Goal: Task Accomplishment & Management: Use online tool/utility

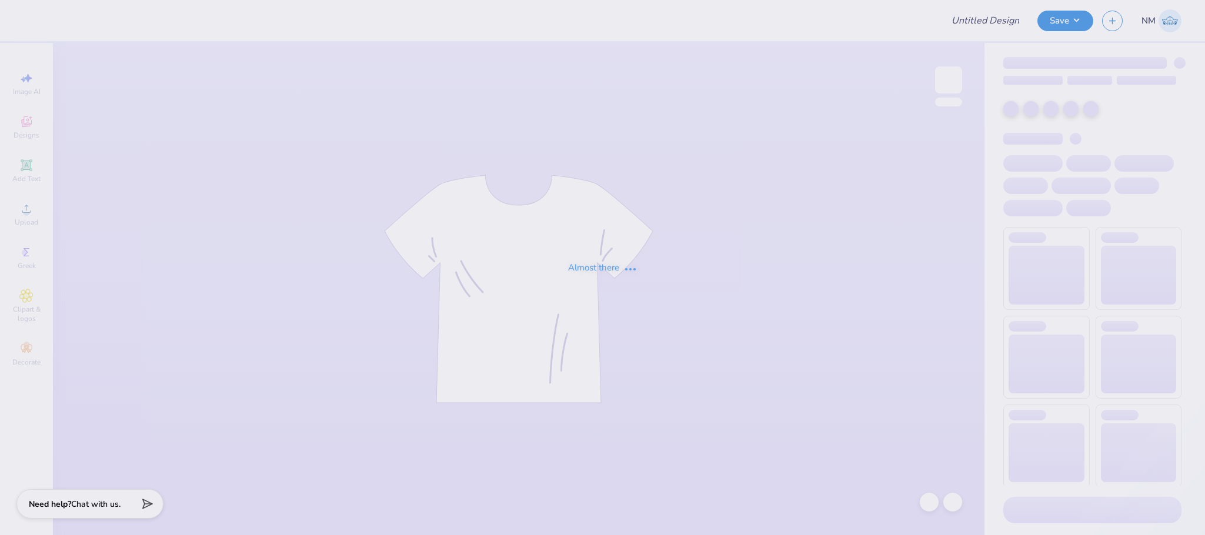
type input "texasou"
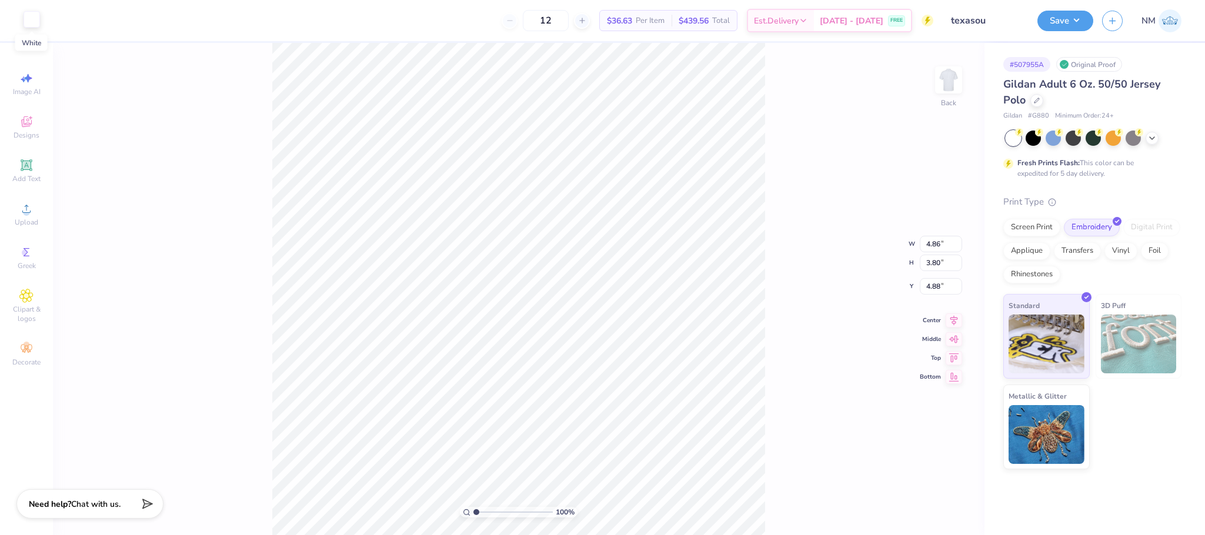
click at [38, 15] on div at bounding box center [32, 19] width 16 height 16
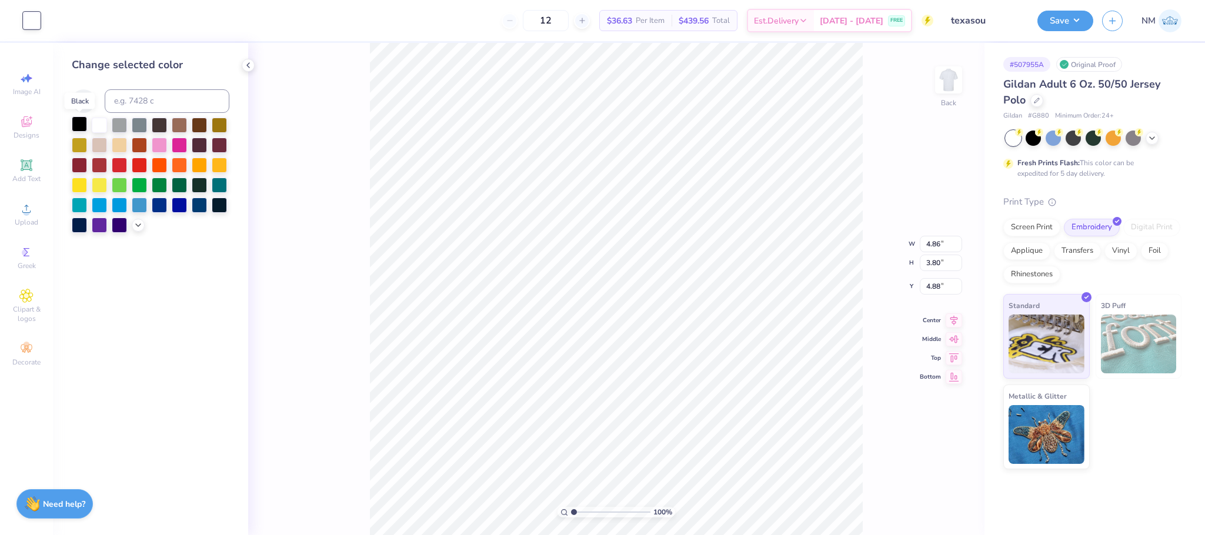
click at [79, 124] on div at bounding box center [79, 123] width 15 height 15
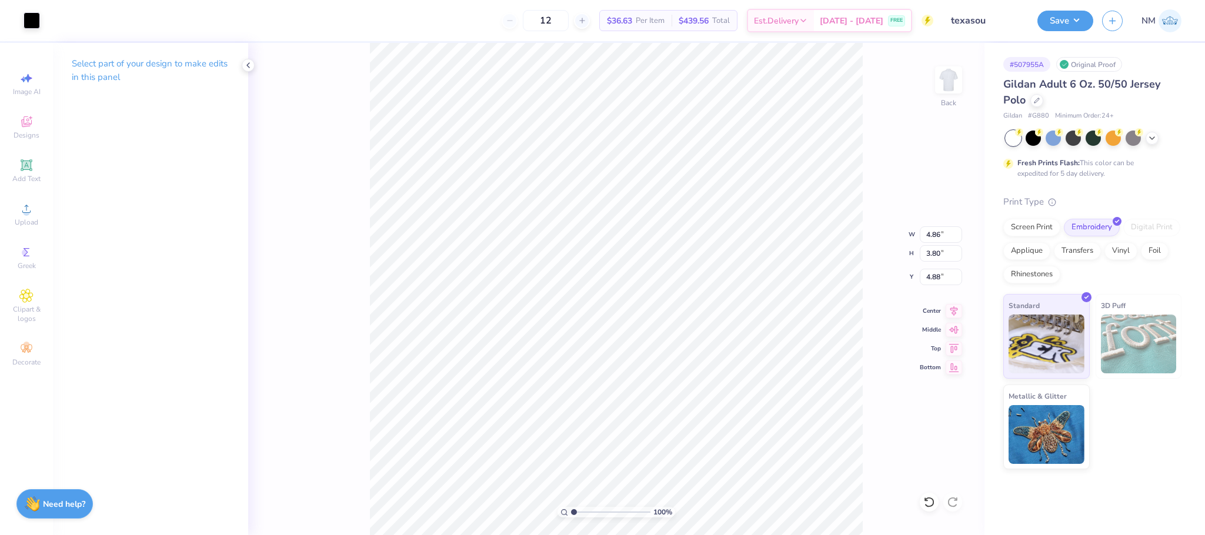
type input "3.00"
click at [25, 161] on icon at bounding box center [26, 165] width 14 height 14
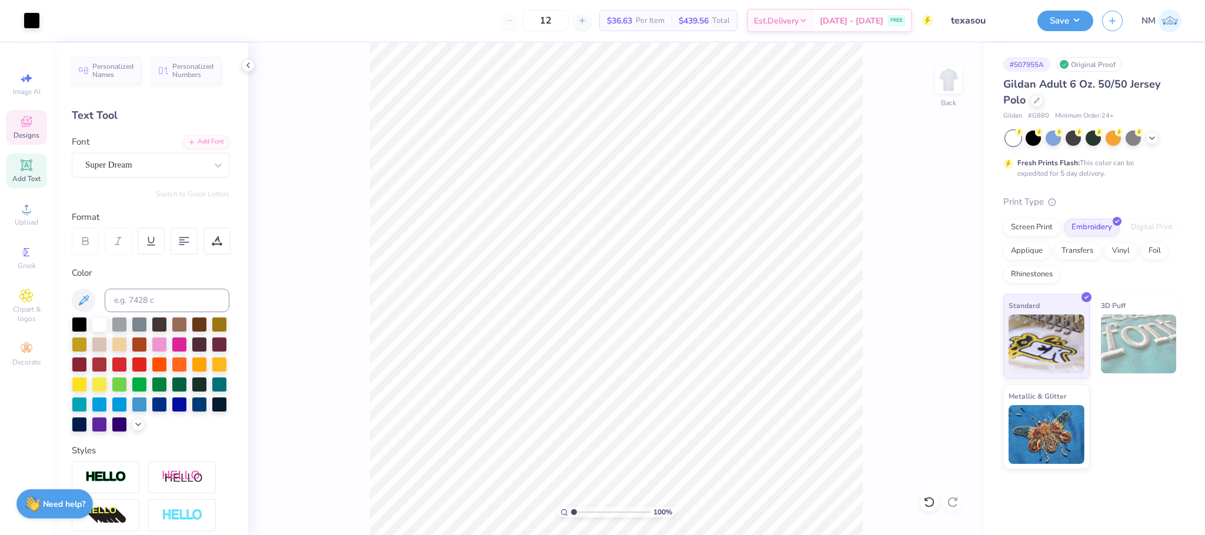
click at [25, 134] on span "Designs" at bounding box center [27, 135] width 26 height 9
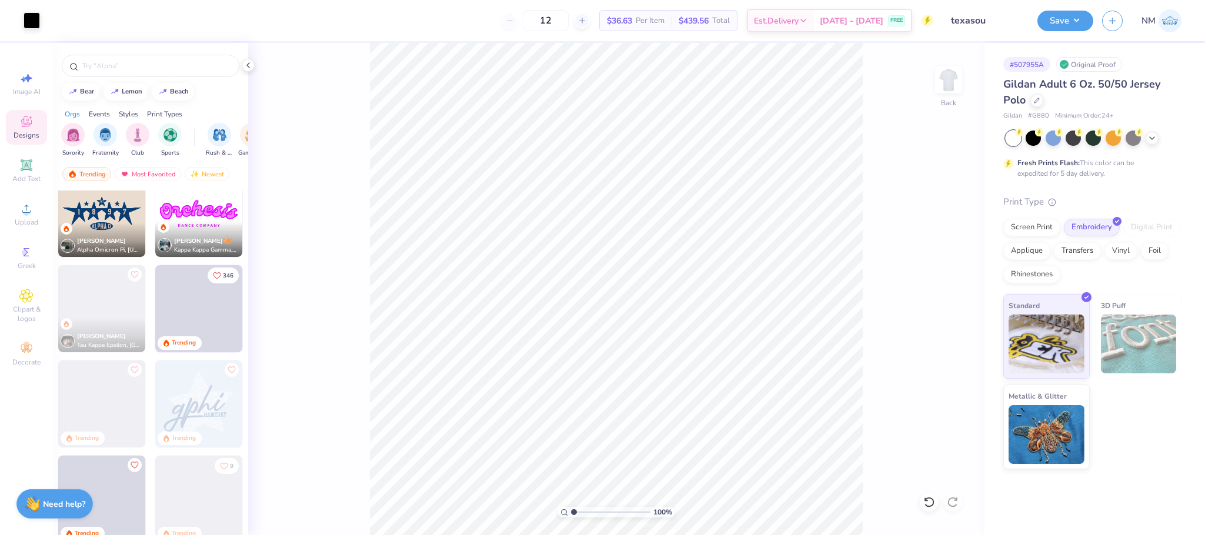
scroll to position [1162, 0]
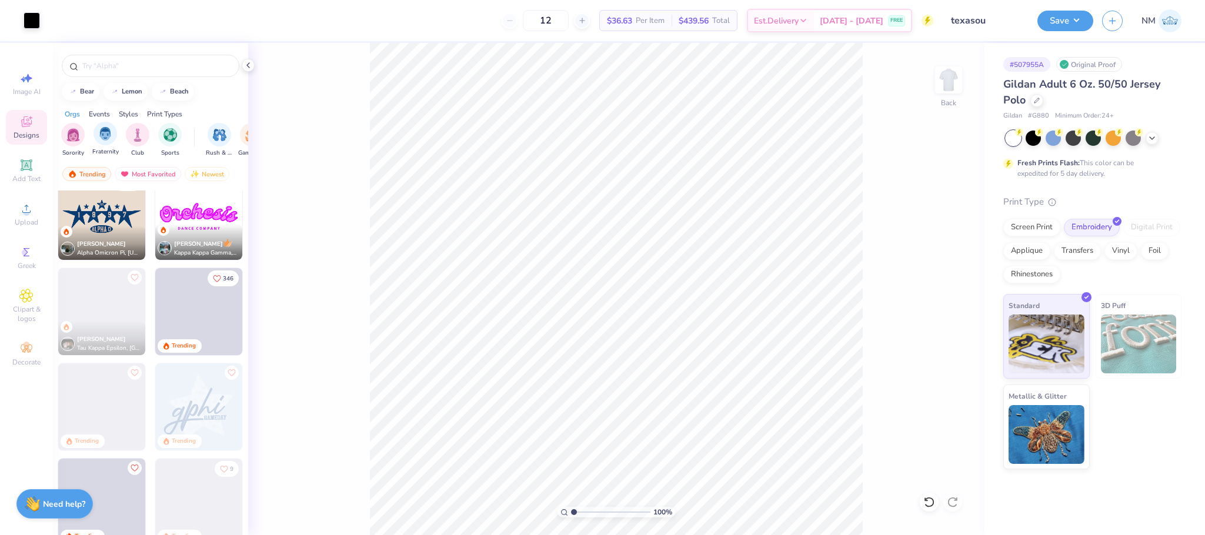
click at [108, 147] on div "Fraternity" at bounding box center [105, 139] width 26 height 35
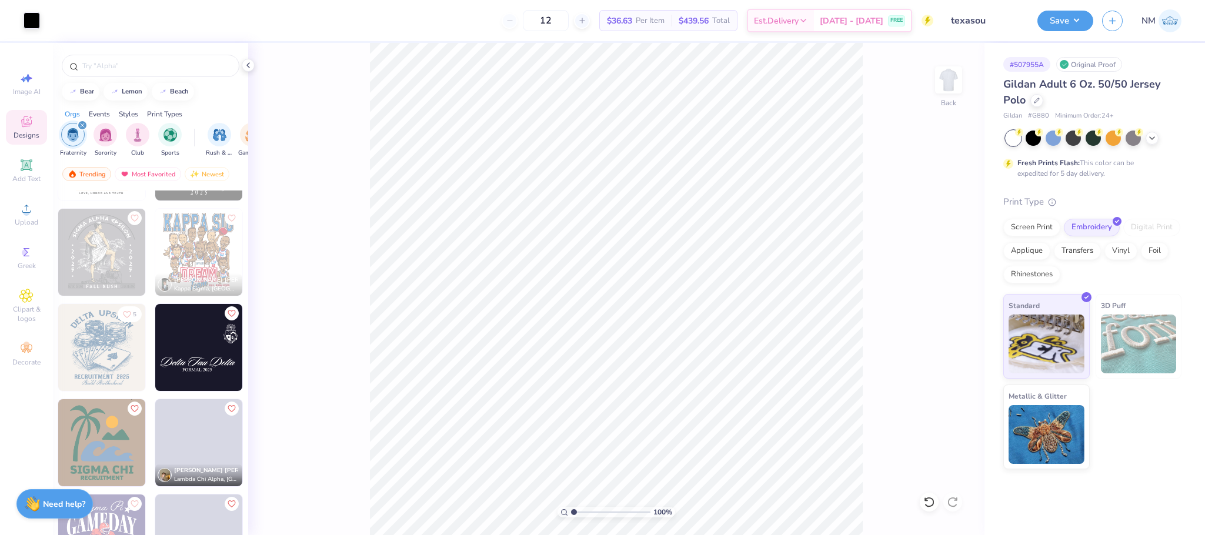
scroll to position [2691, 0]
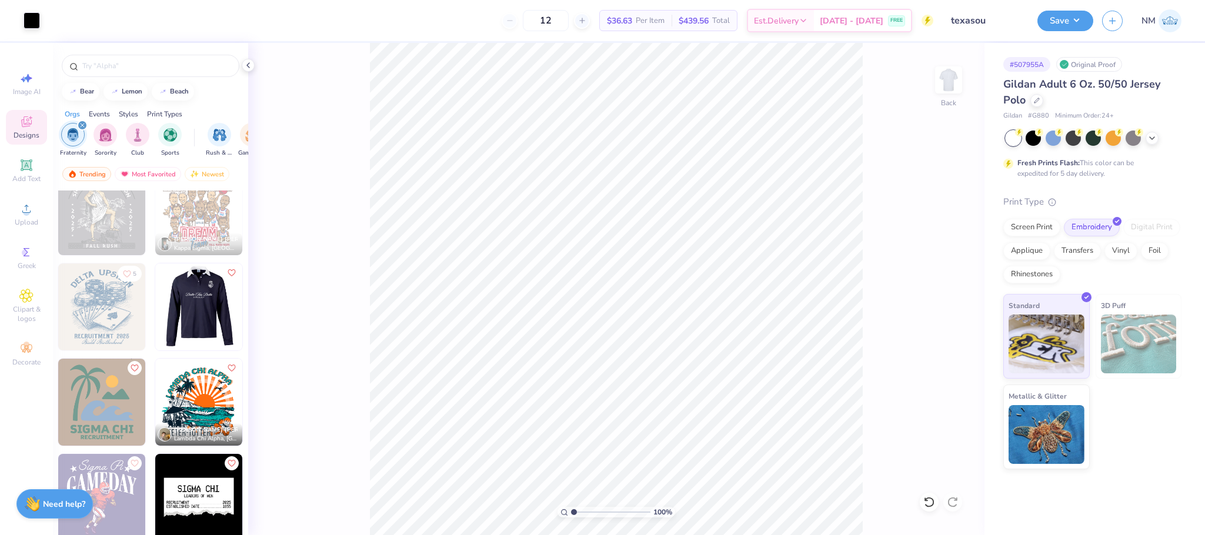
click at [155, 309] on img at bounding box center [111, 307] width 87 height 87
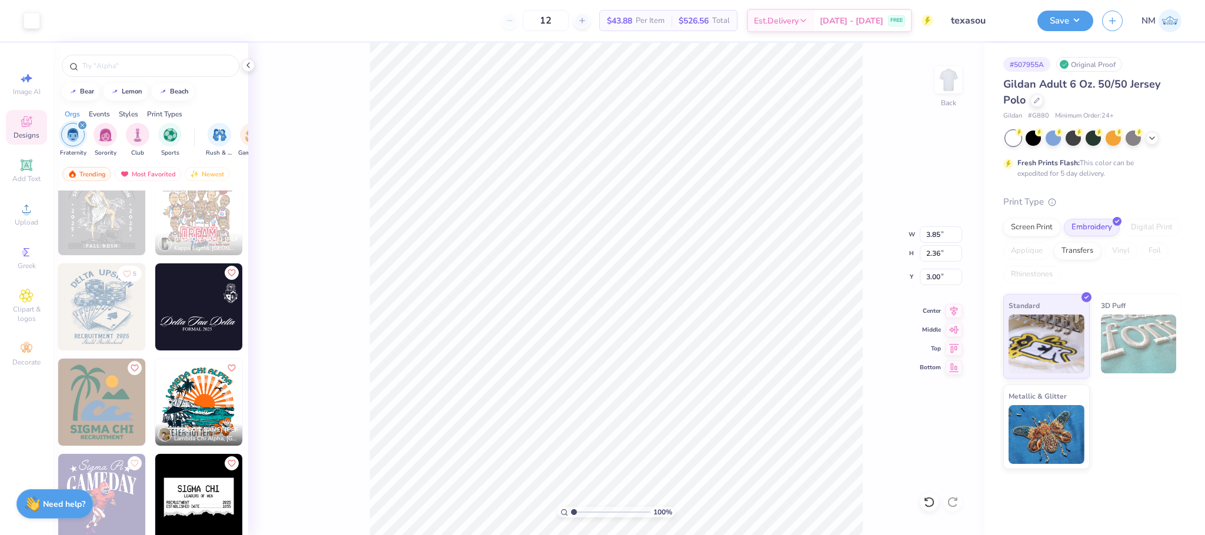
type input "3.85"
type input "2.36"
click at [32, 23] on div at bounding box center [32, 19] width 16 height 16
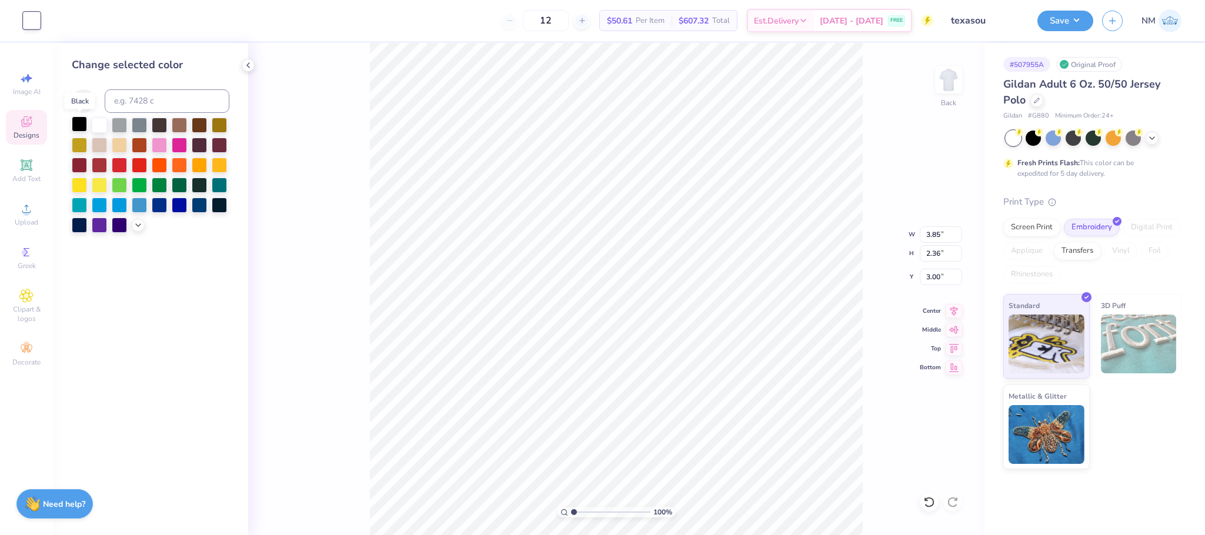
click at [78, 124] on div at bounding box center [79, 123] width 15 height 15
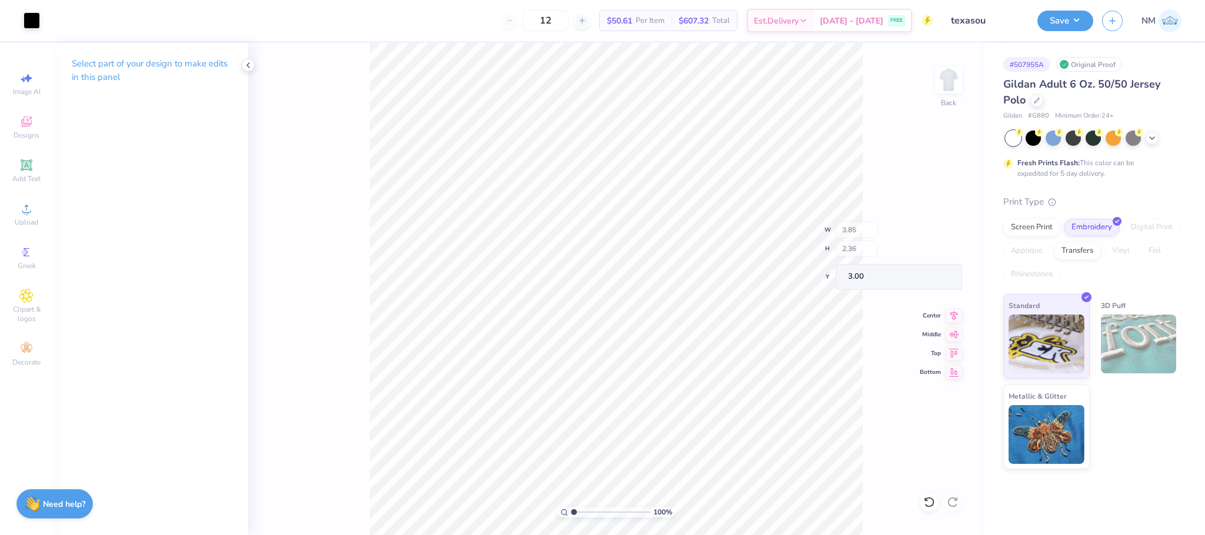
type input "3.71"
type input "0.51"
type input "4.64"
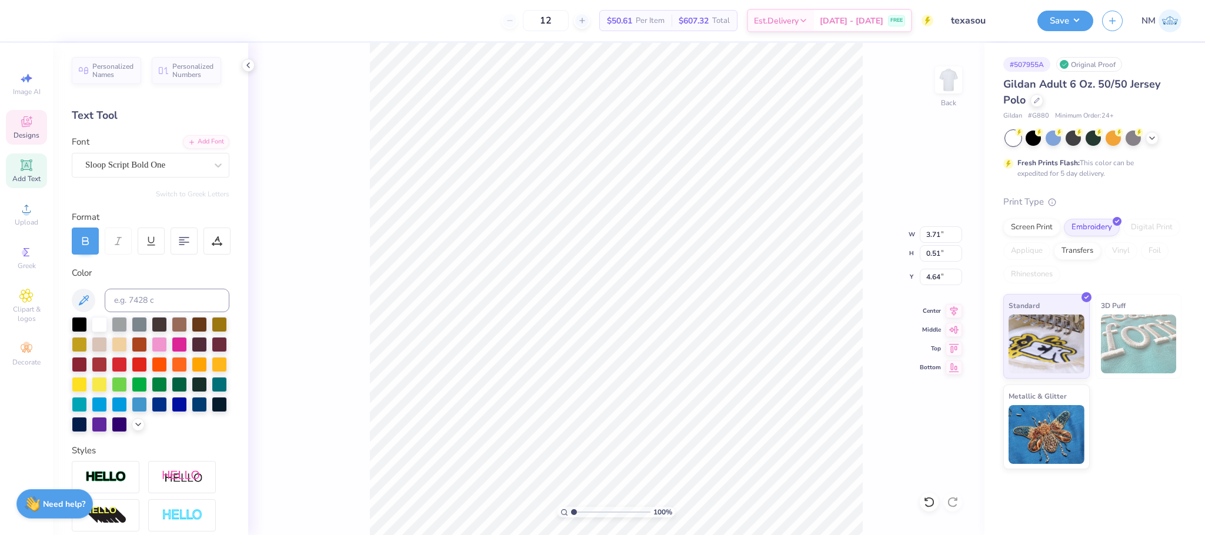
scroll to position [14, 4]
type textarea "Delta Sigma Pi"
type input "5.35"
type input "1.13"
type input "4.55"
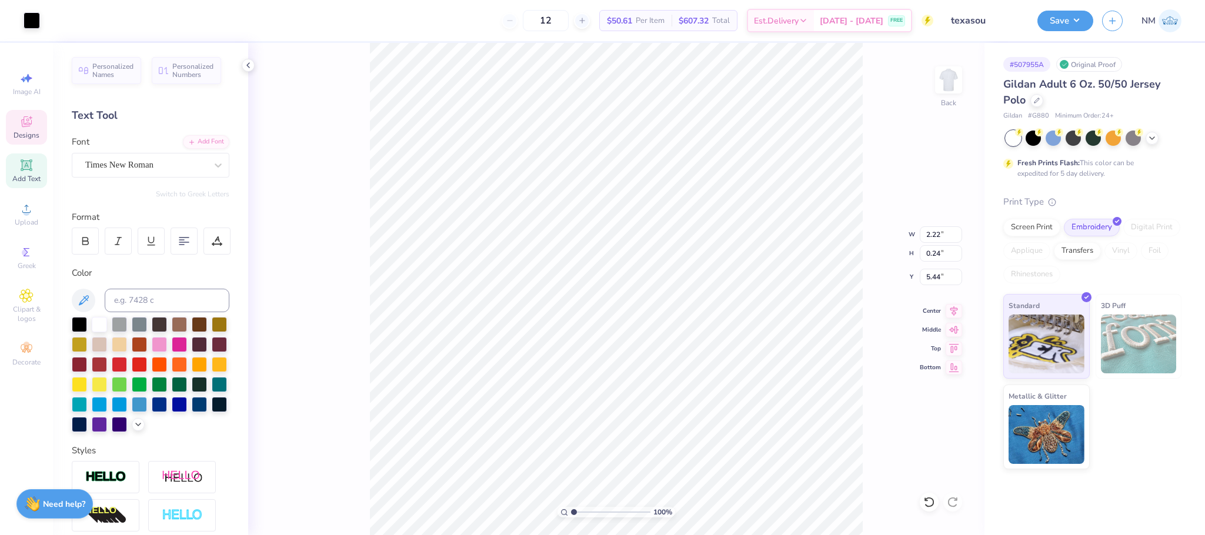
scroll to position [14, 1]
type textarea "TX vs OU"
type input "6.19"
type input "0.99"
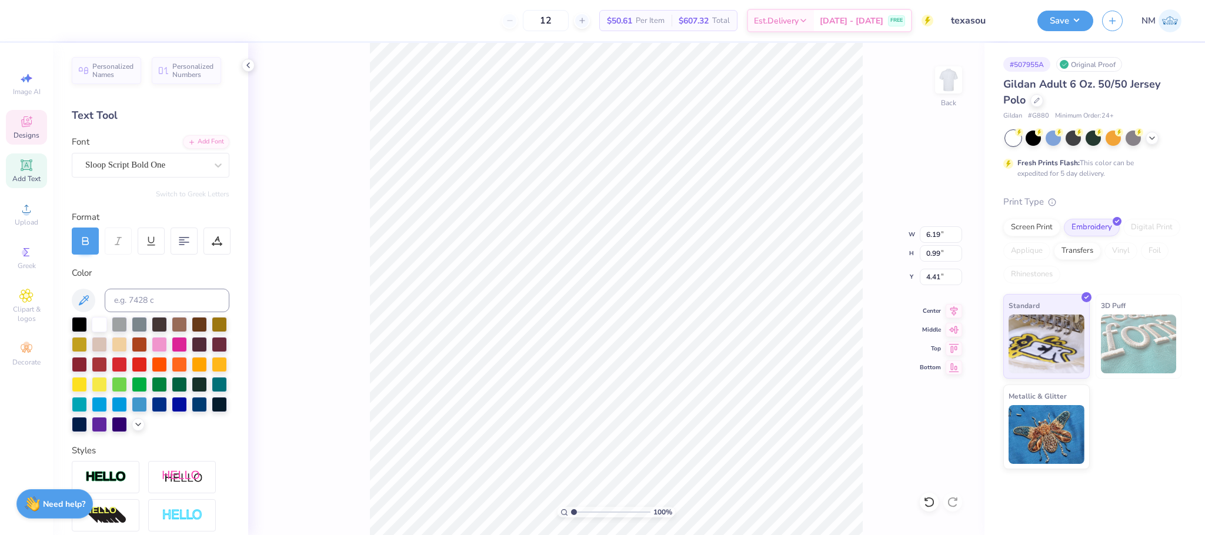
type input "3.99"
type input "1.45"
type input "0.24"
type input "5.44"
type input "3.17"
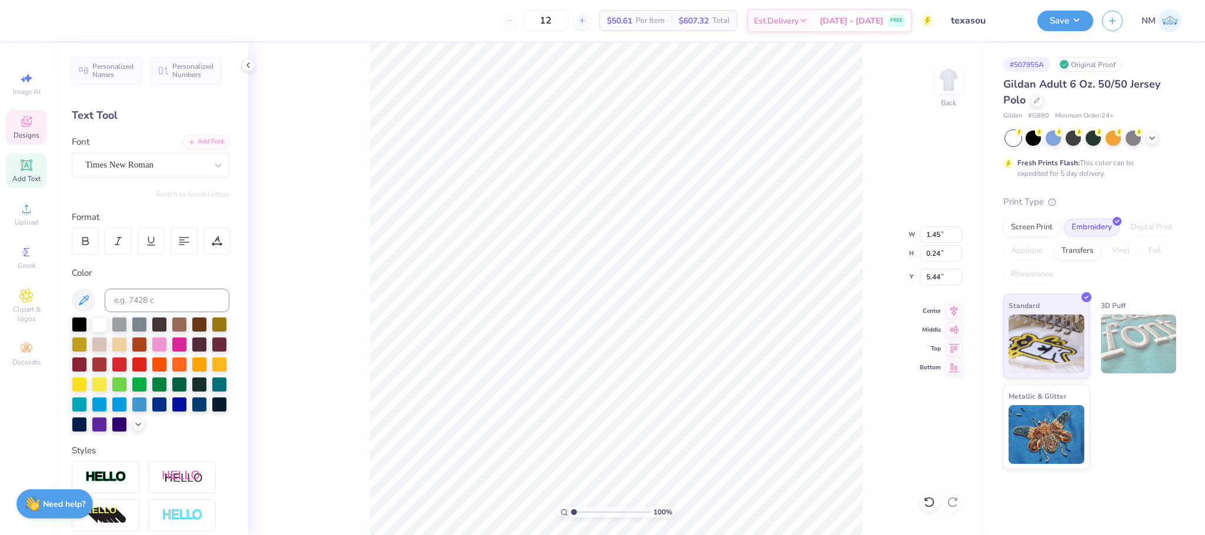
type input "0.53"
type input "4.98"
type input "1.38"
type input "1.95"
type input "2.04"
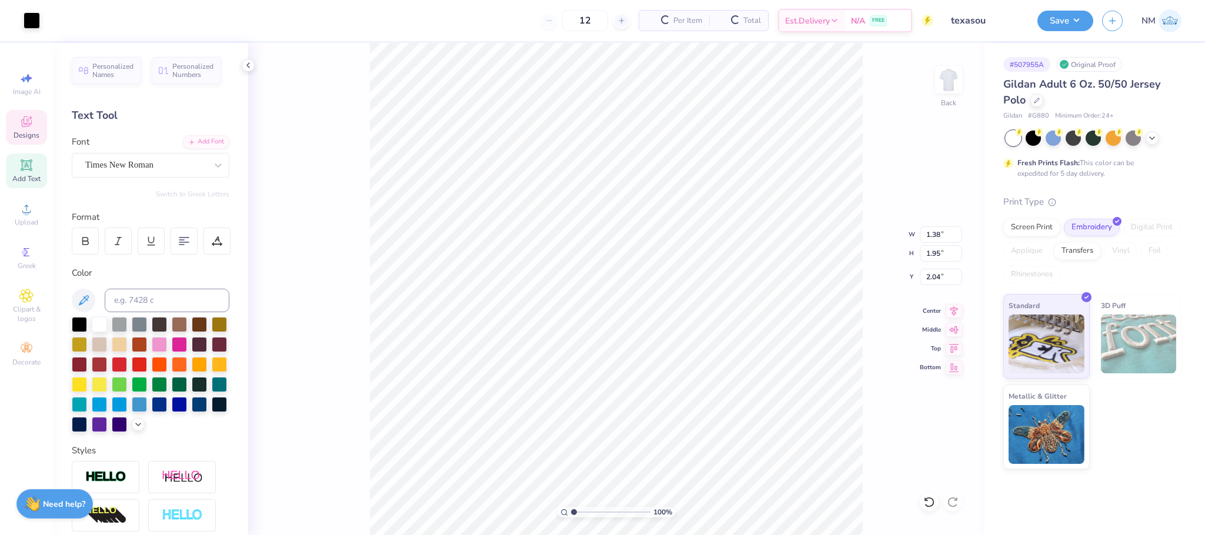
type input "1.75"
type input "2.48"
type input "1.51"
type input "2.80"
type input "4.91"
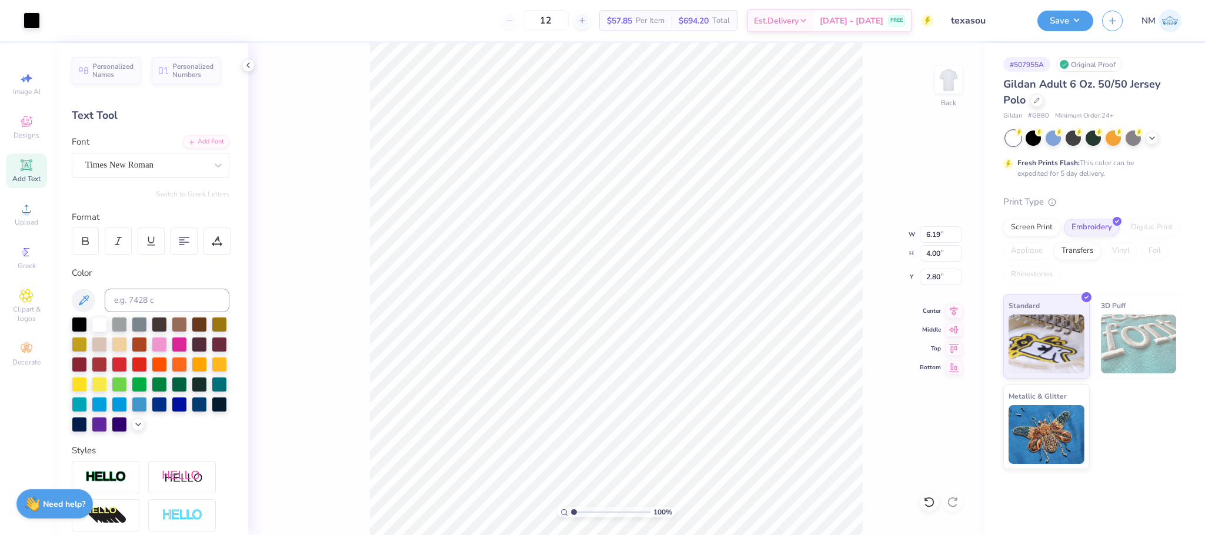
type input "3.17"
type input "3.00"
type input "4.55"
type input "2.94"
click at [1075, 18] on button "Save" at bounding box center [1066, 19] width 56 height 21
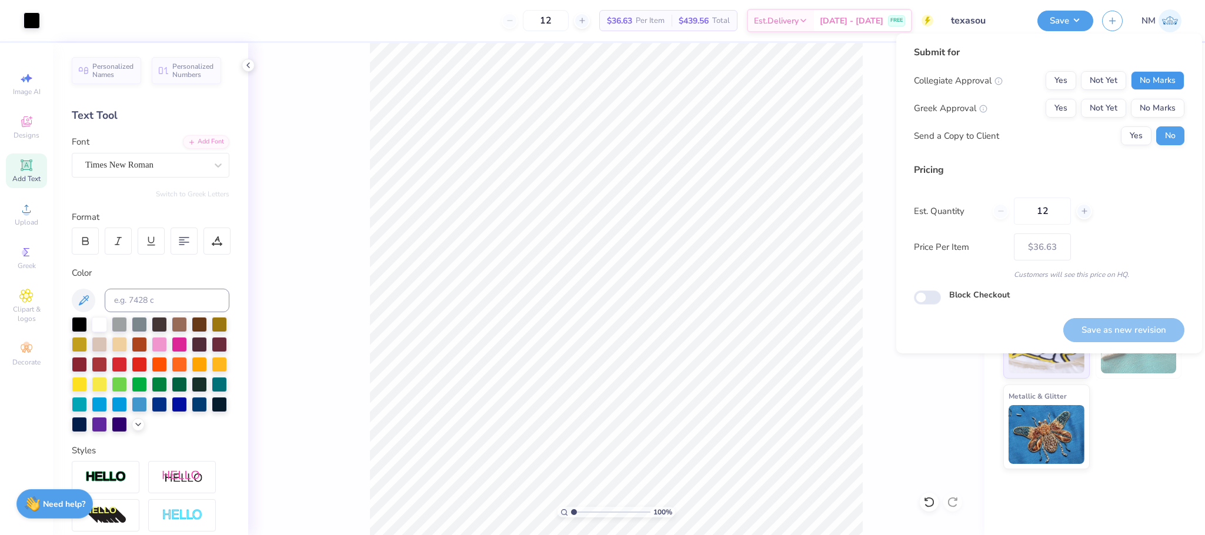
click at [1158, 88] on button "No Marks" at bounding box center [1158, 80] width 54 height 19
click at [1089, 108] on button "Not Yet" at bounding box center [1103, 108] width 45 height 19
click at [1145, 132] on button "Yes" at bounding box center [1136, 135] width 31 height 19
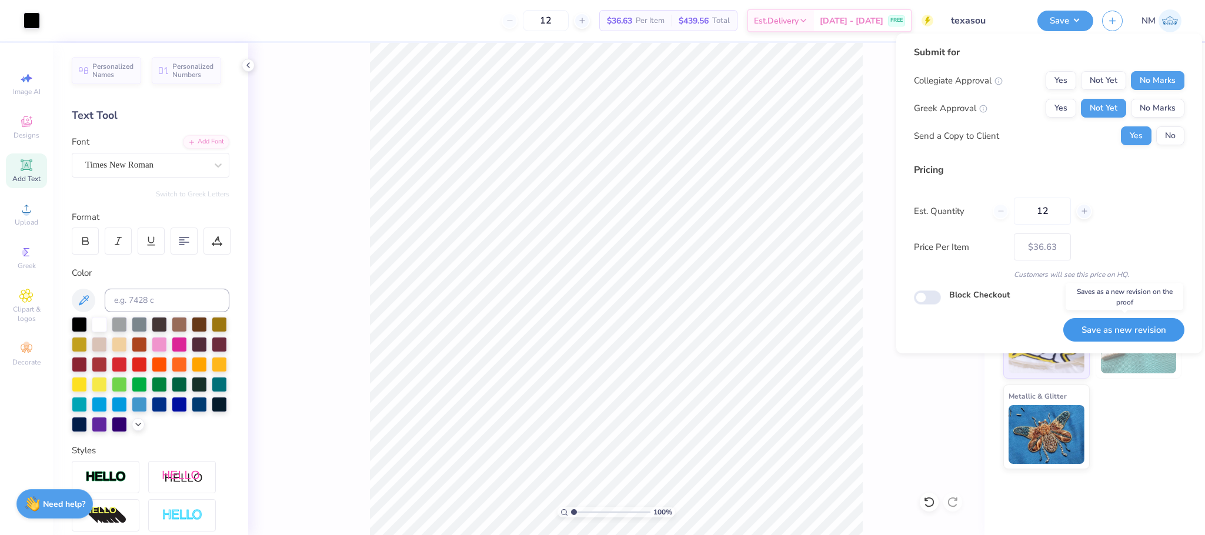
click at [1110, 319] on button "Save as new revision" at bounding box center [1123, 330] width 121 height 24
type input "$36.63"
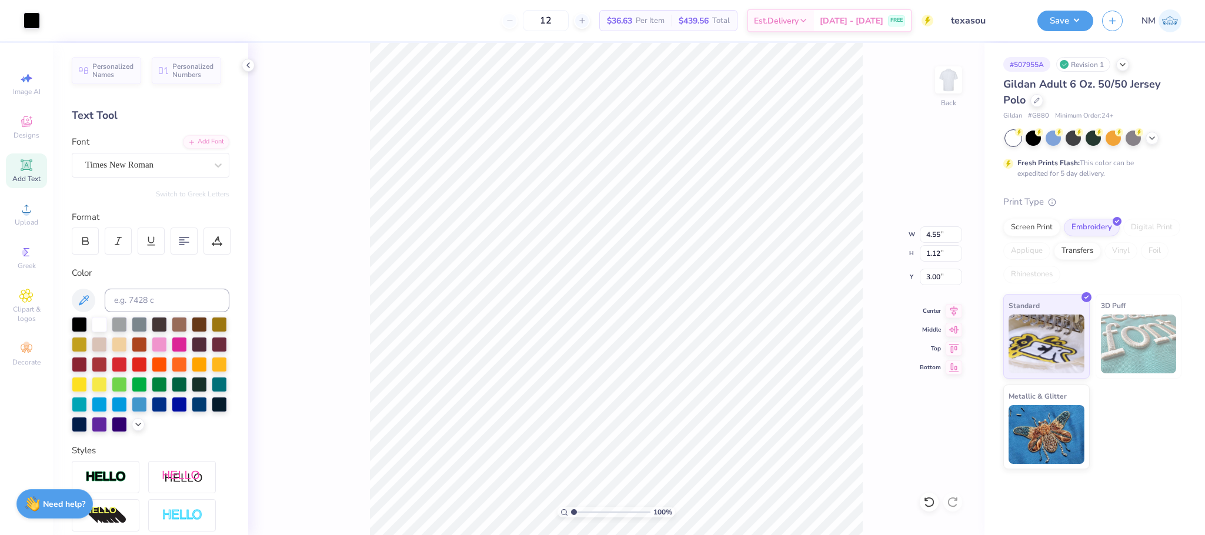
type input "3.00"
click at [139, 164] on div "Sloop Script Bold One" at bounding box center [146, 165] width 124 height 18
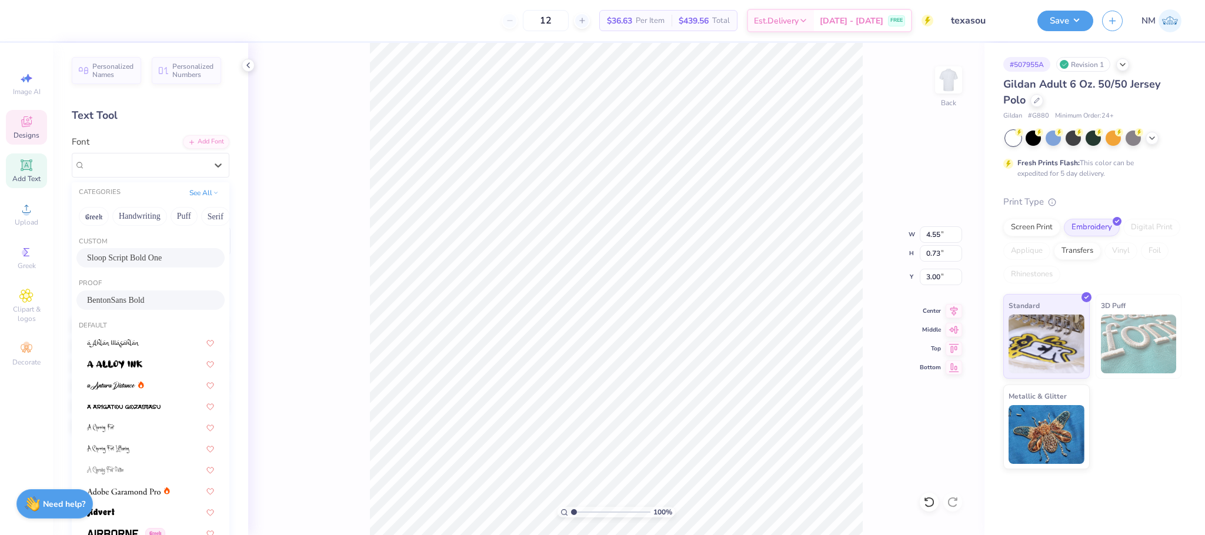
click at [116, 302] on span "BentonSans Bold" at bounding box center [116, 300] width 58 height 12
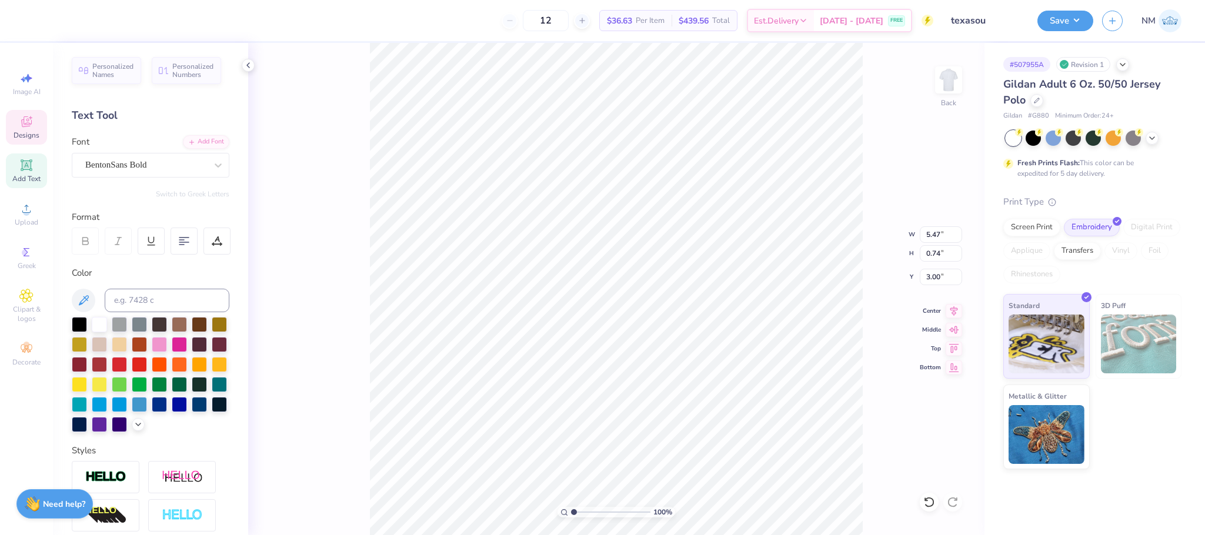
type input "5.47"
type input "0.74"
click at [212, 159] on icon at bounding box center [218, 165] width 12 height 12
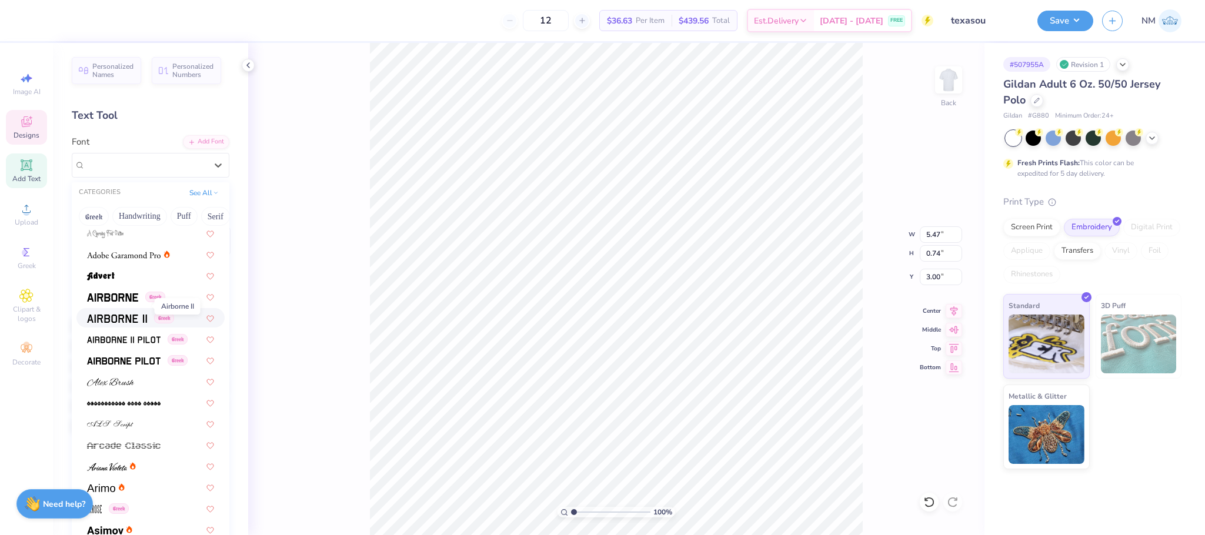
scroll to position [249, 0]
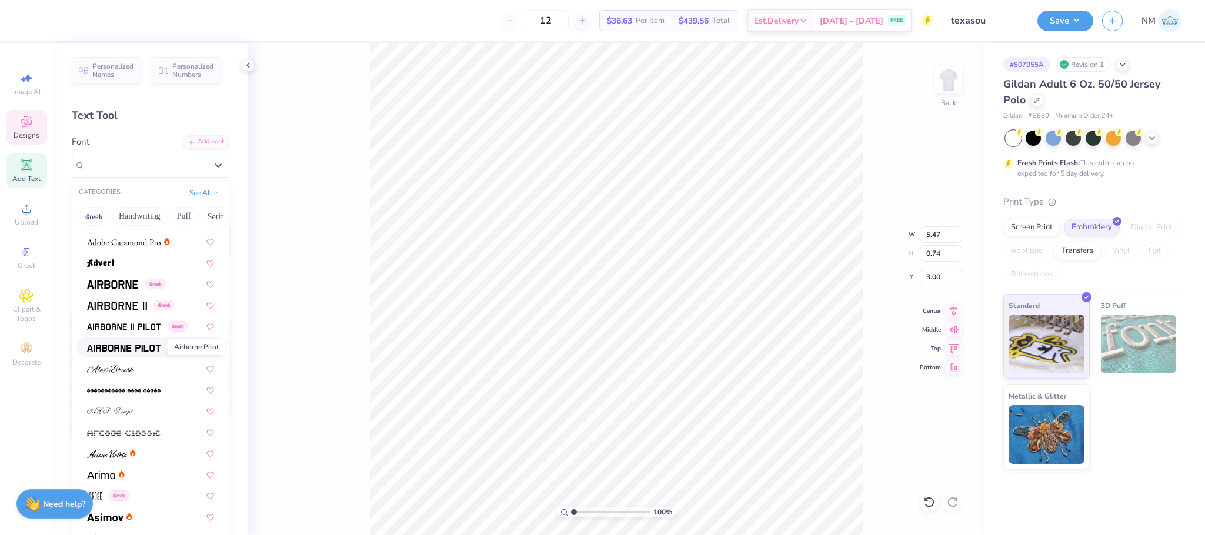
click at [117, 344] on img at bounding box center [124, 348] width 74 height 8
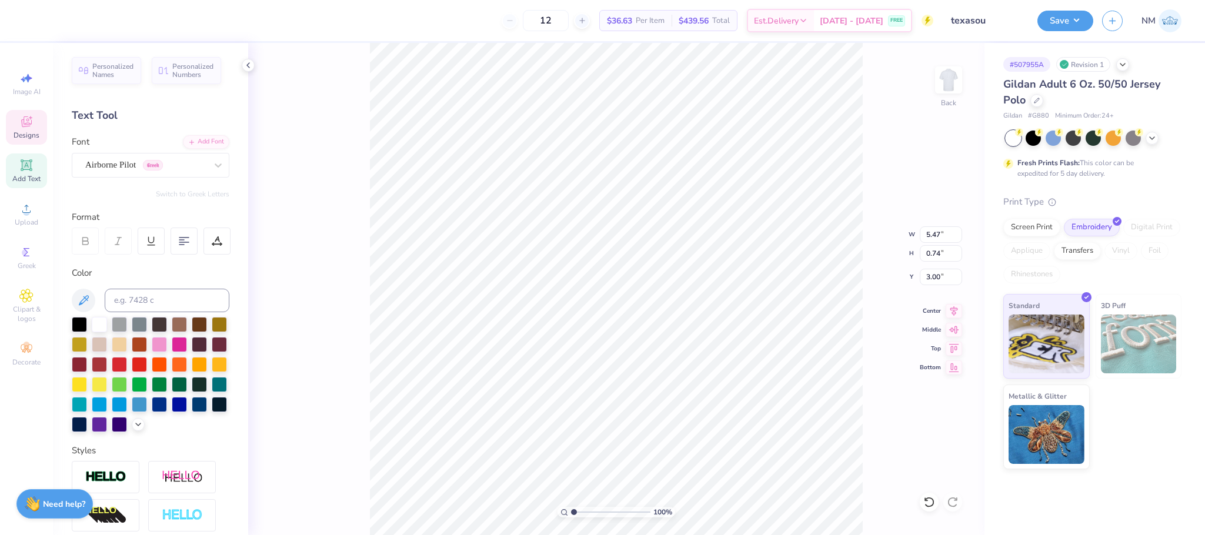
type input "5.49"
type input "0.57"
type input "3.08"
type textarea "DSP"
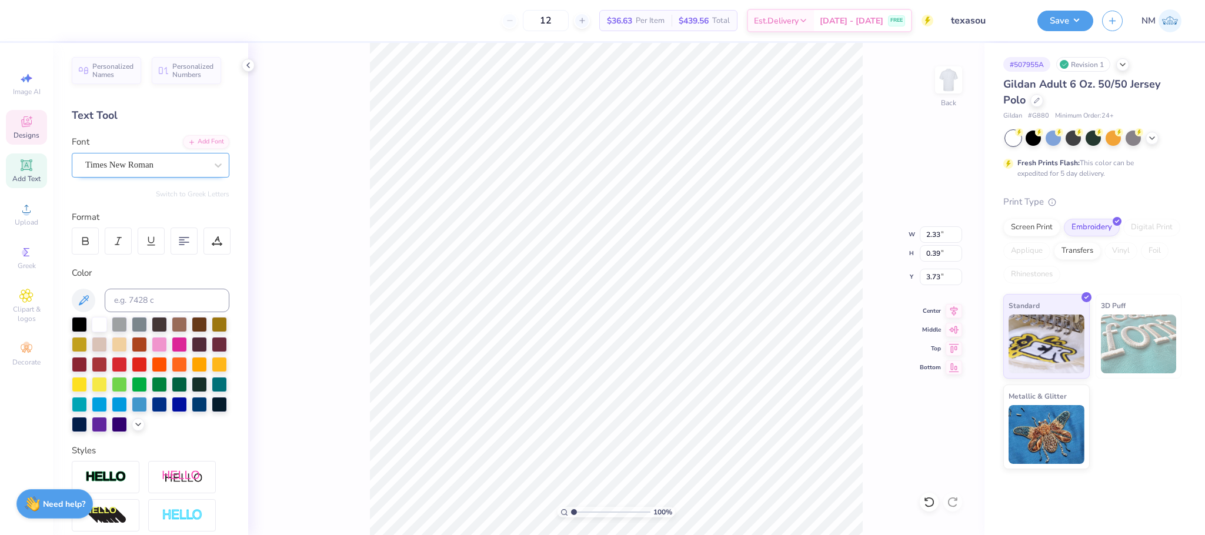
click at [170, 175] on div "Times New Roman" at bounding box center [151, 165] width 158 height 25
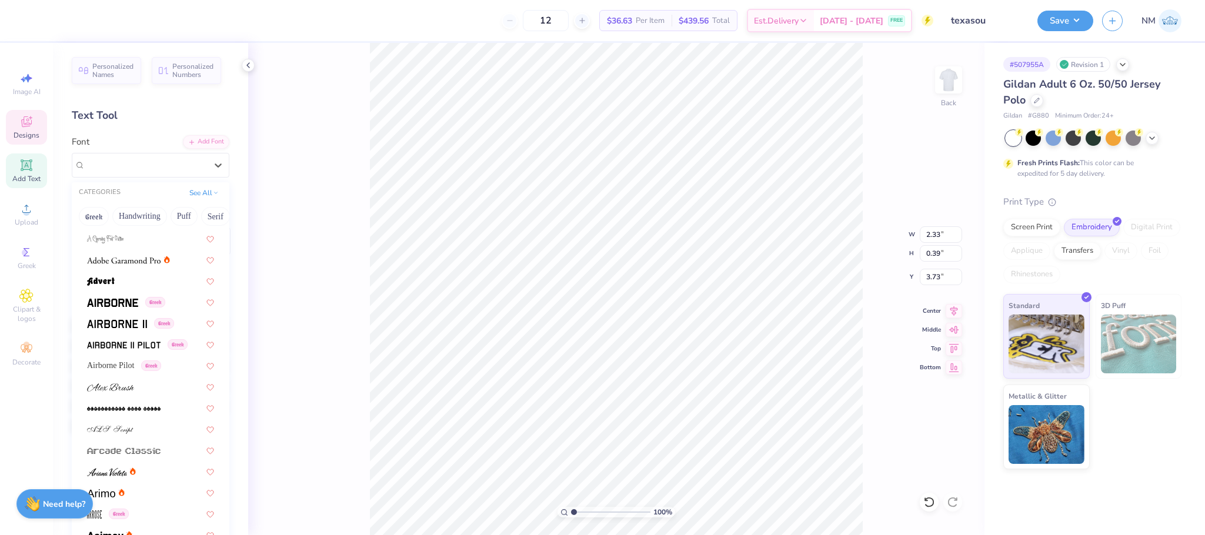
scroll to position [249, 0]
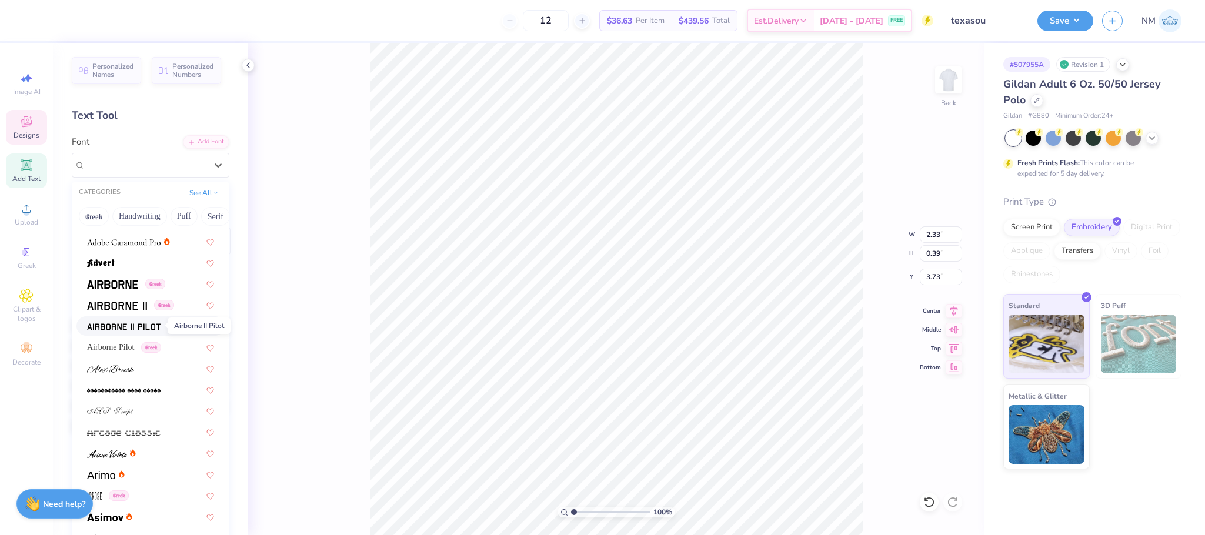
click at [113, 323] on img at bounding box center [124, 327] width 74 height 8
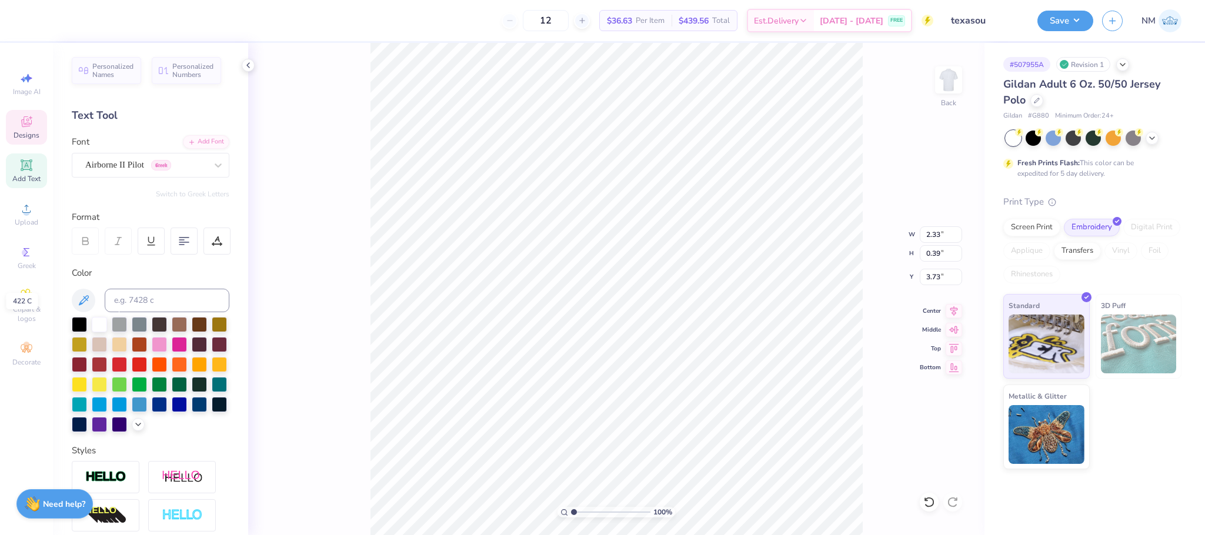
type input "2.35"
type input "0.41"
type input "3.74"
type input "3.57"
type input "1.62"
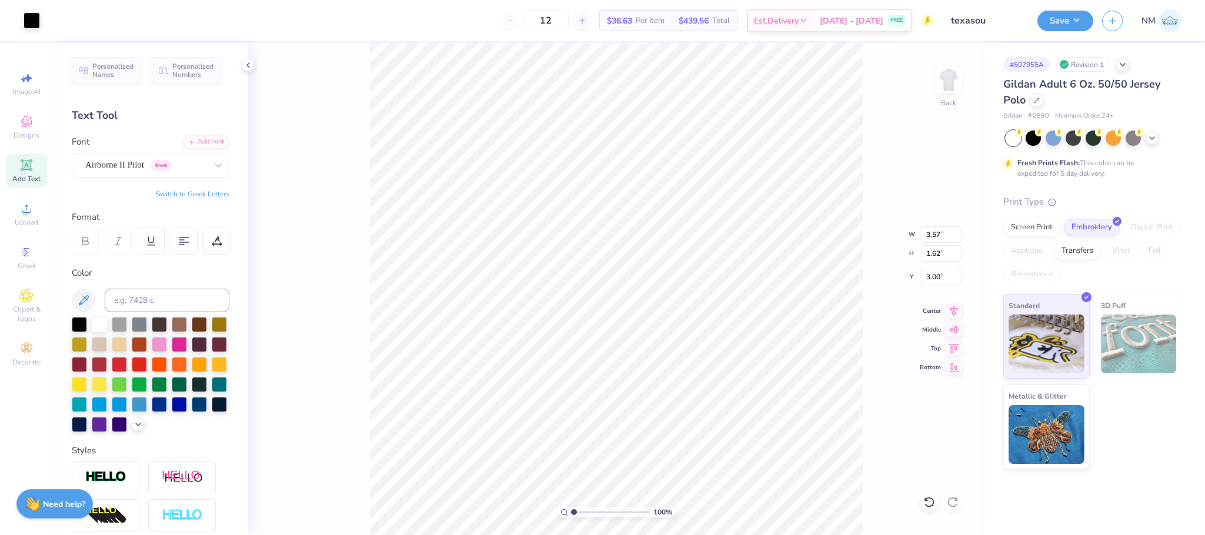
type input "3.00"
click at [1073, 16] on button "Save" at bounding box center [1066, 19] width 56 height 21
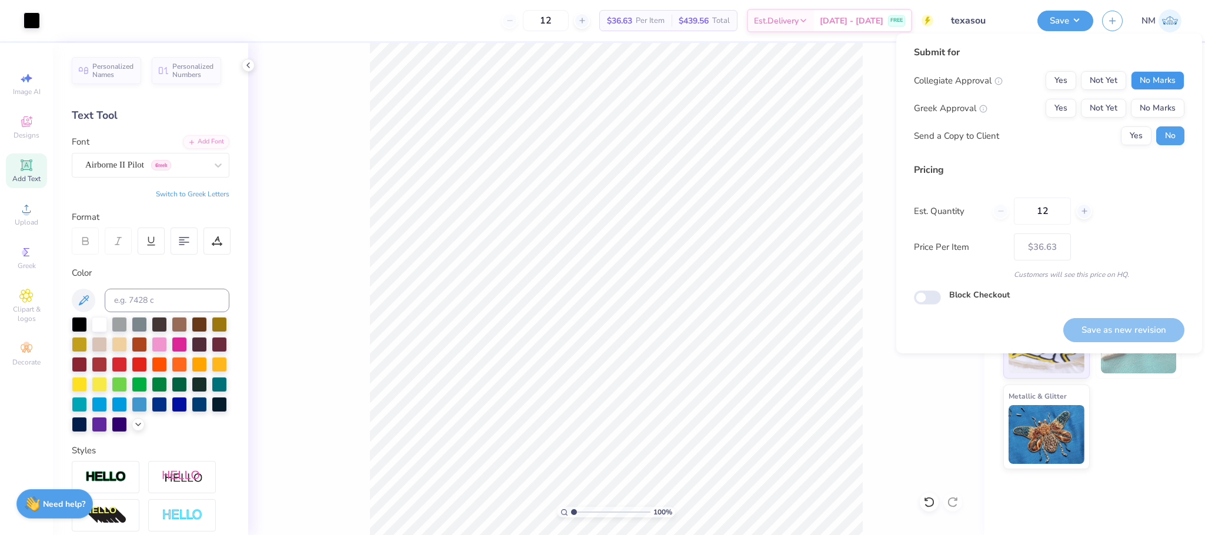
click at [1152, 80] on button "No Marks" at bounding box center [1158, 80] width 54 height 19
click at [1102, 108] on button "Not Yet" at bounding box center [1103, 108] width 45 height 19
click at [1135, 136] on button "Yes" at bounding box center [1136, 135] width 31 height 19
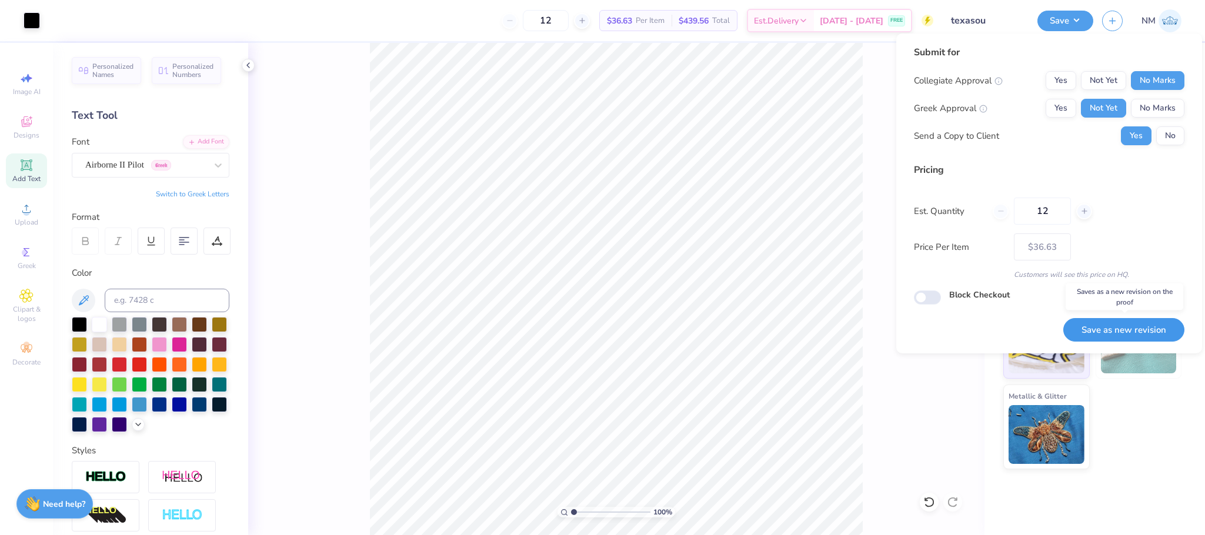
click at [1106, 323] on button "Save as new revision" at bounding box center [1123, 330] width 121 height 24
type input "$36.63"
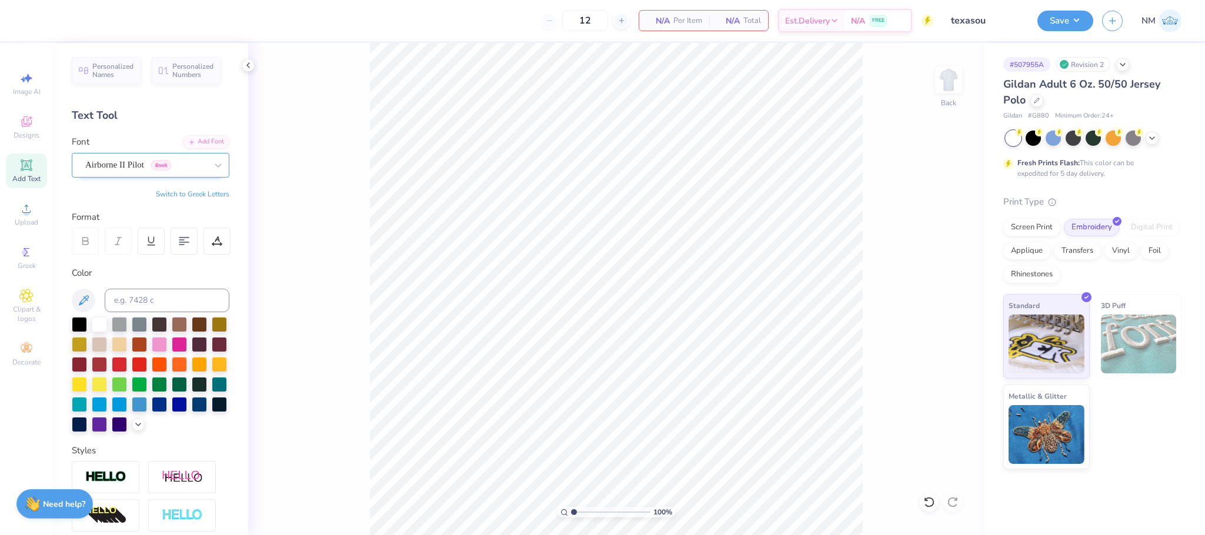
click at [114, 161] on div "Airborne II Pilot Greek" at bounding box center [146, 165] width 124 height 18
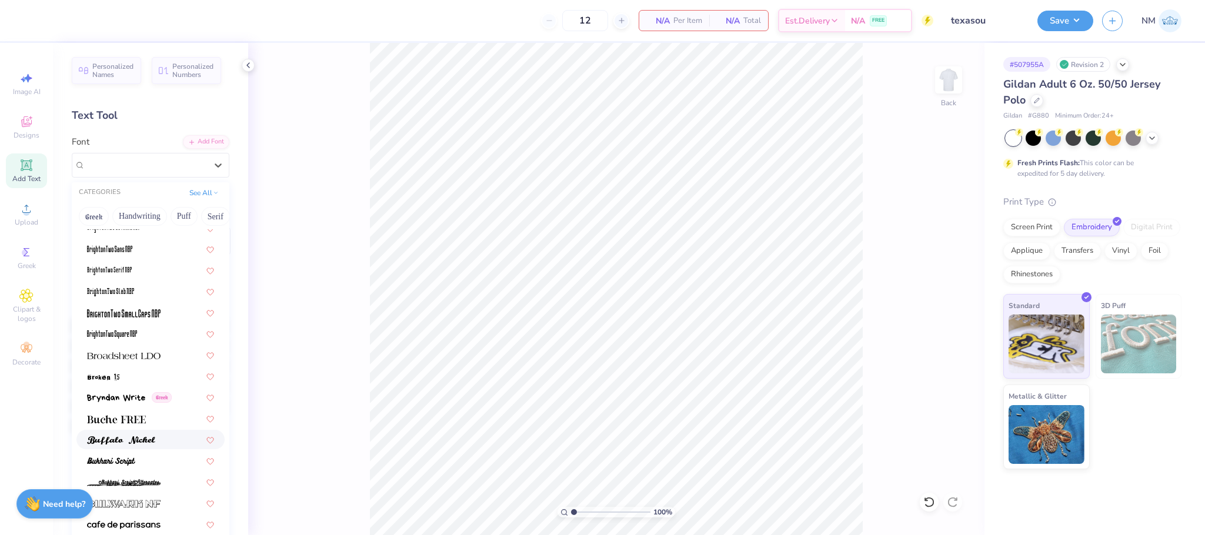
scroll to position [985, 0]
click at [122, 439] on img at bounding box center [121, 438] width 68 height 8
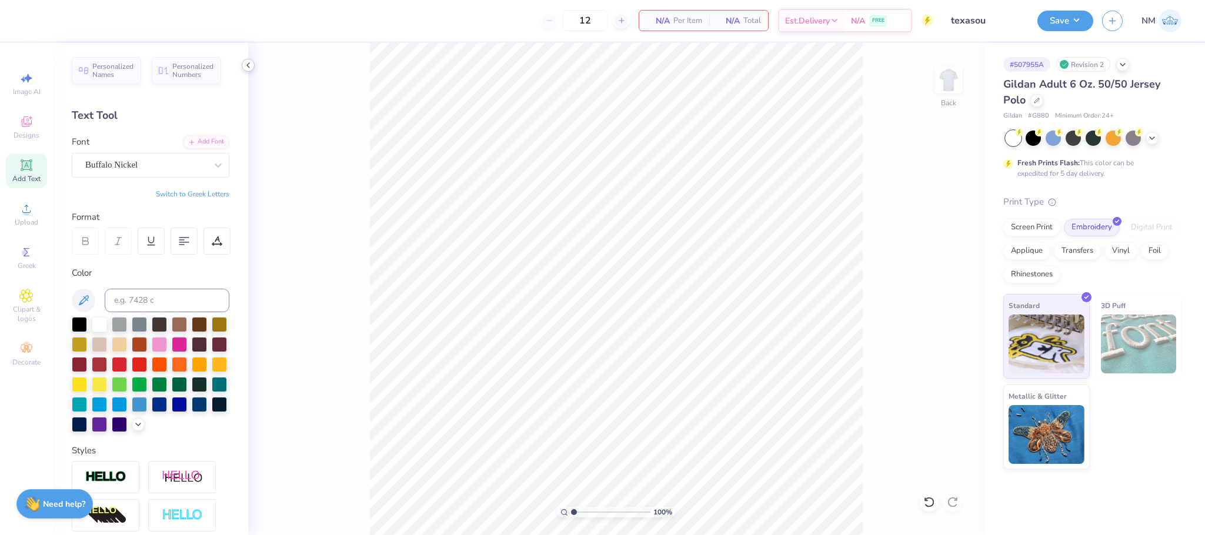
click at [249, 65] on icon at bounding box center [248, 65] width 9 height 9
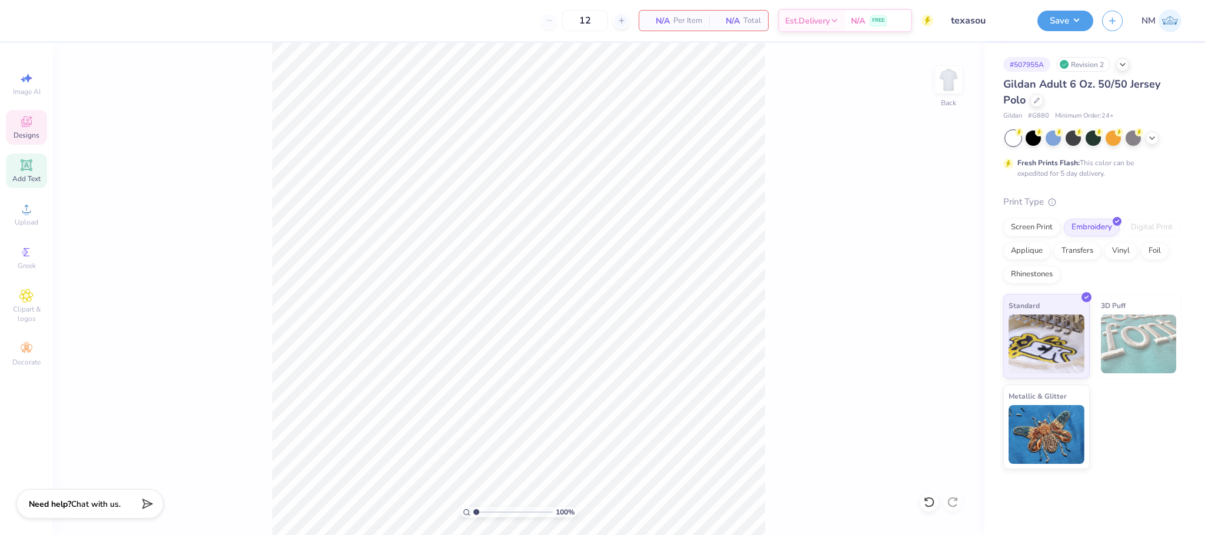
click at [18, 125] on div "Designs" at bounding box center [26, 127] width 41 height 35
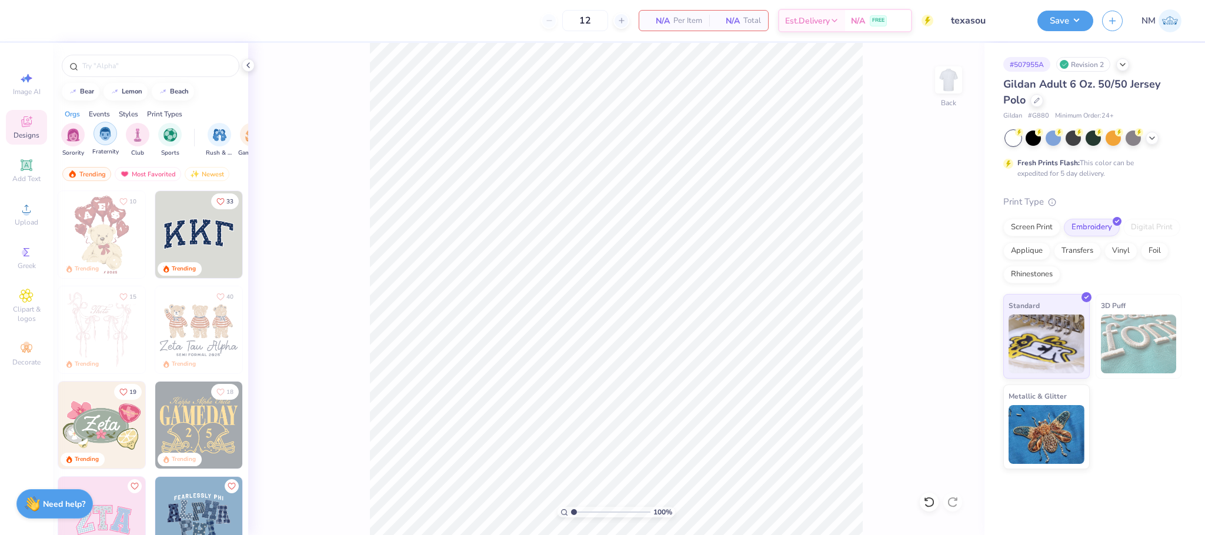
click at [96, 142] on div "filter for Fraternity" at bounding box center [106, 134] width 24 height 24
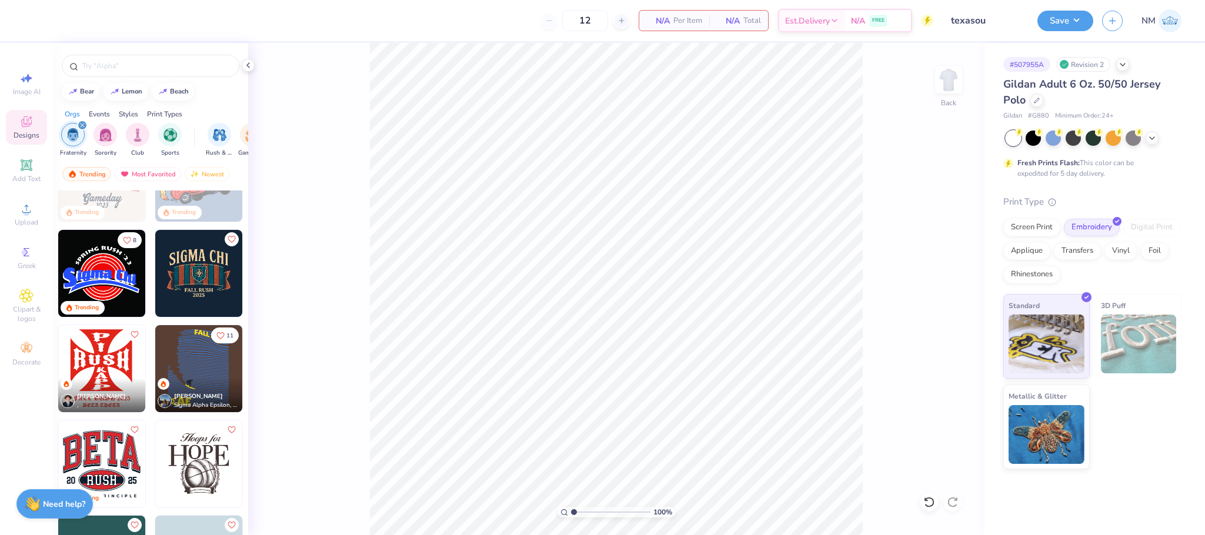
scroll to position [265, 0]
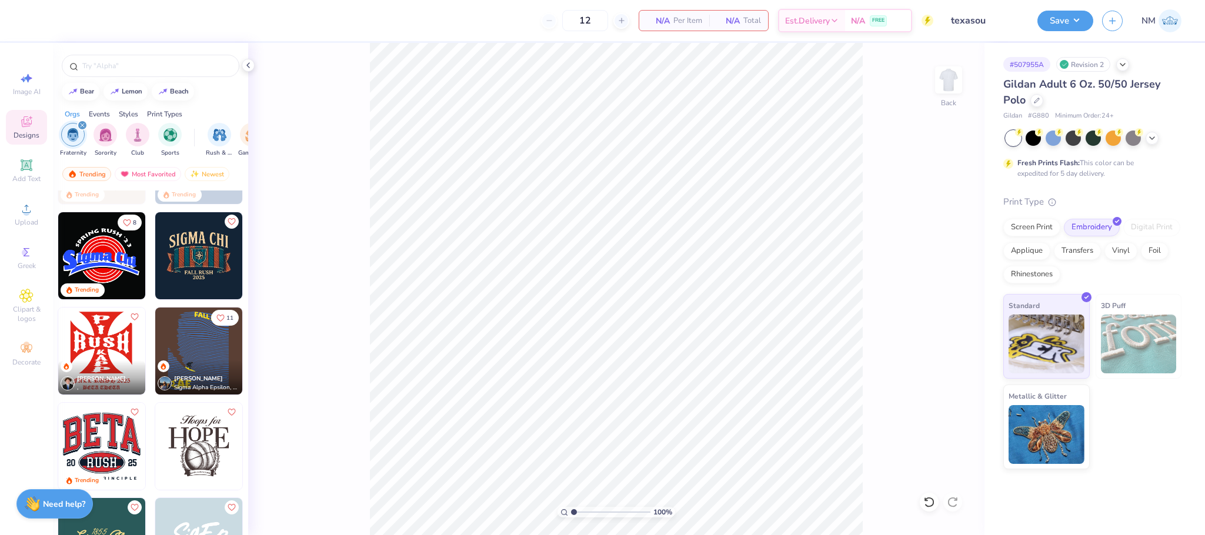
click at [189, 258] on img at bounding box center [198, 255] width 87 height 87
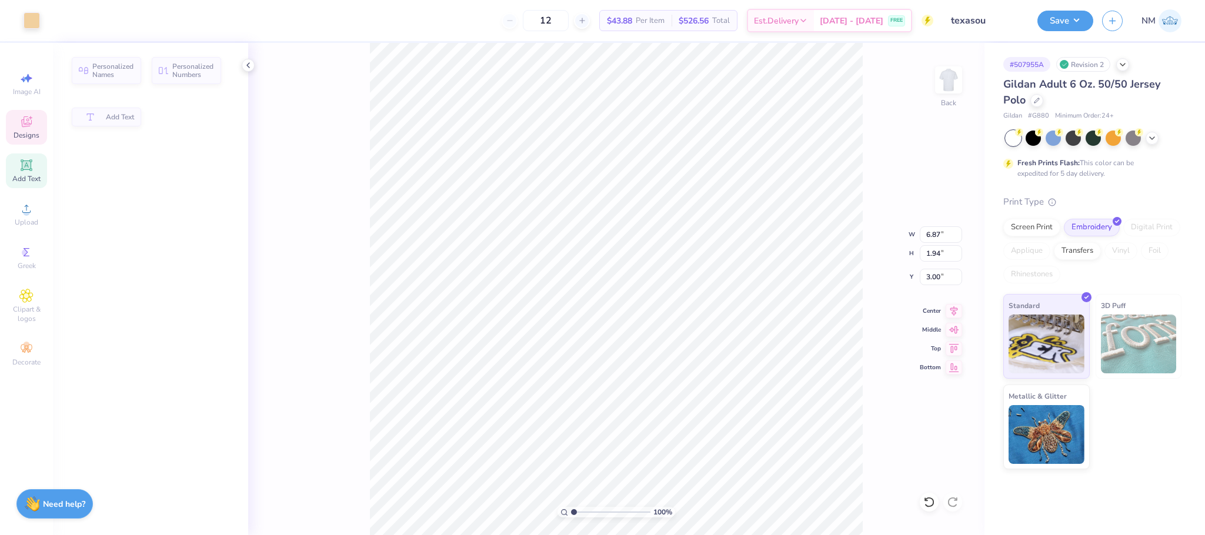
type input "6.87"
type input "1.94"
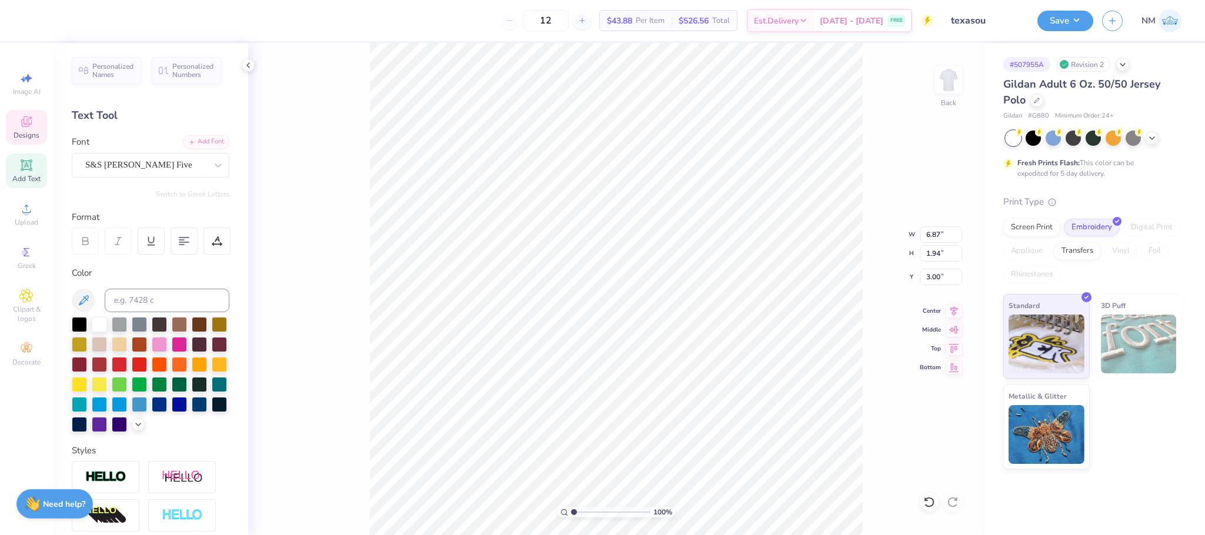
scroll to position [14, 1]
type textarea "S"
type textarea "Dsp"
type input "3.34"
type input "0.43"
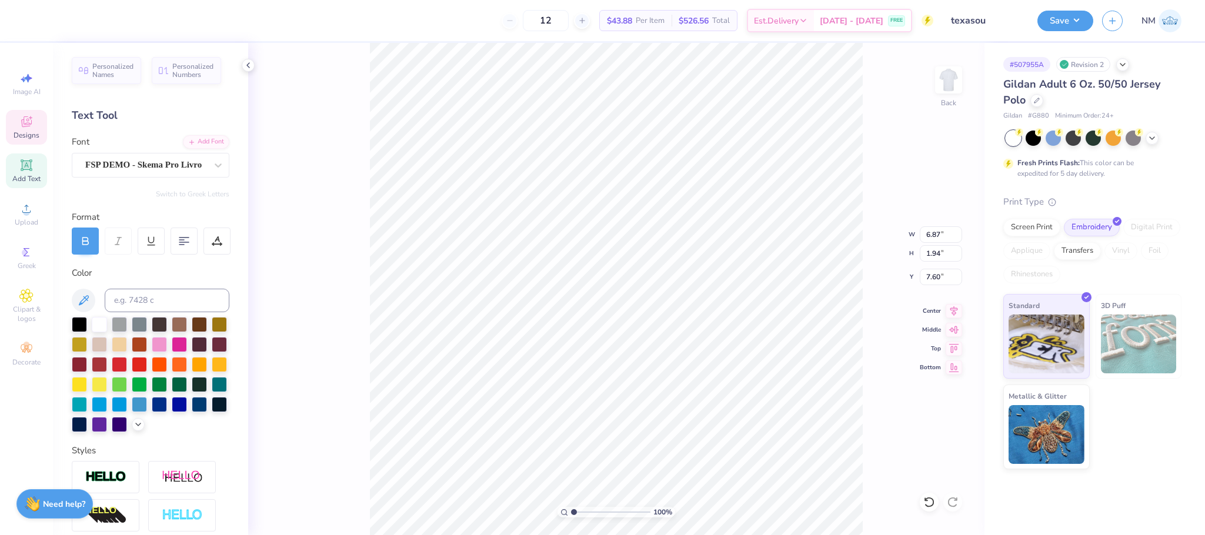
type input "7.60"
type textarea "F"
type textarea "TX vs OU"
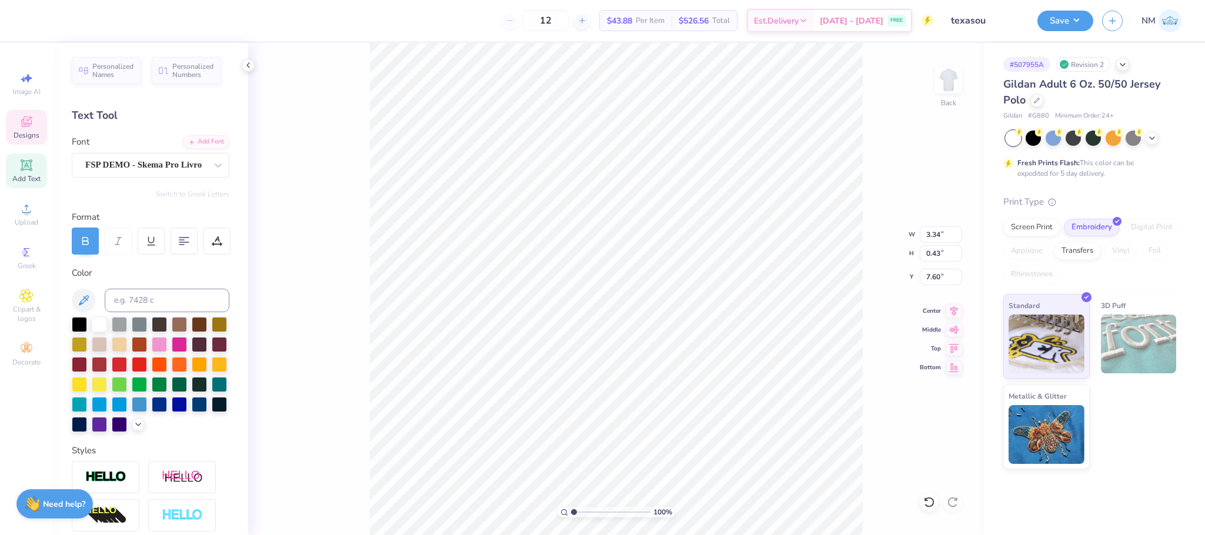
type input "1.35"
type input "8.18"
type textarea "2025"
click at [32, 16] on div at bounding box center [32, 19] width 16 height 16
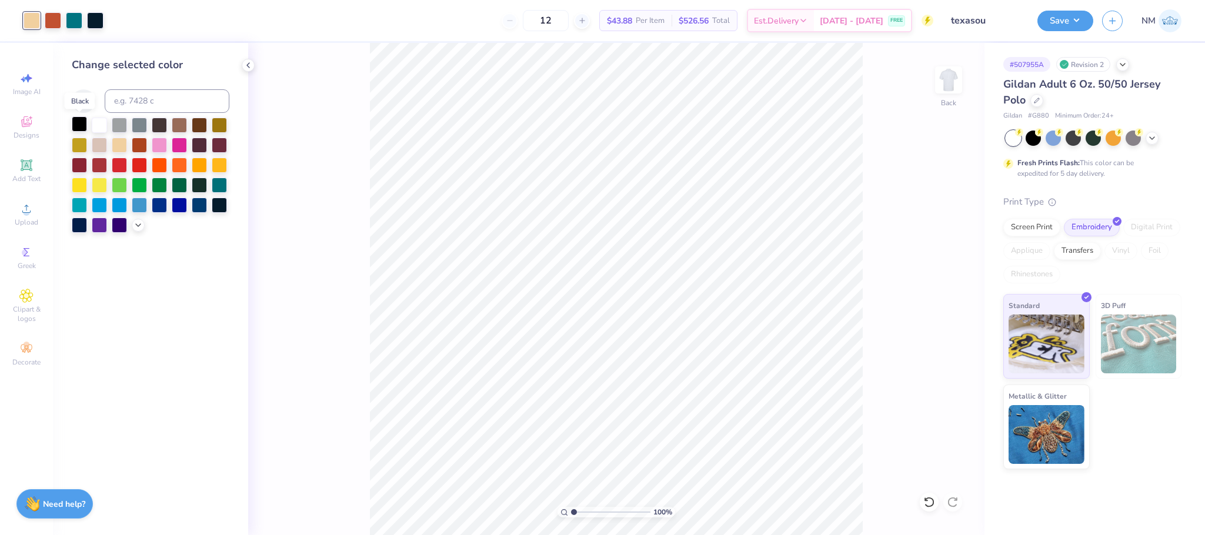
click at [76, 127] on div at bounding box center [79, 123] width 15 height 15
click at [50, 19] on div at bounding box center [53, 19] width 16 height 16
click at [98, 126] on div at bounding box center [99, 125] width 15 height 15
click at [81, 22] on div at bounding box center [74, 19] width 16 height 16
click at [101, 205] on div at bounding box center [99, 203] width 15 height 15
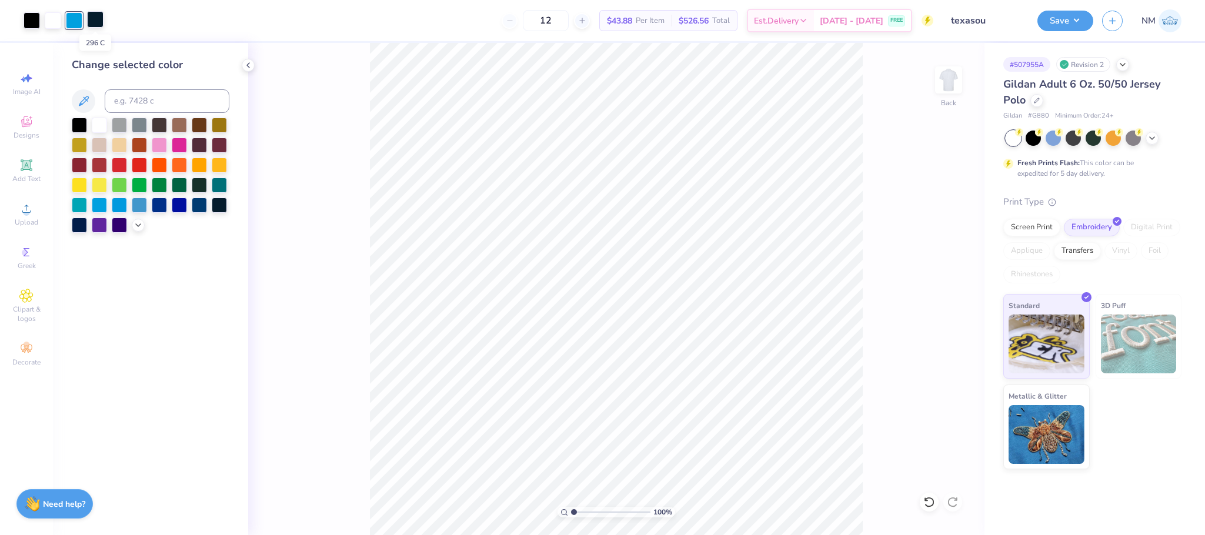
click at [96, 24] on div at bounding box center [95, 19] width 16 height 16
click at [96, 206] on div at bounding box center [99, 203] width 15 height 15
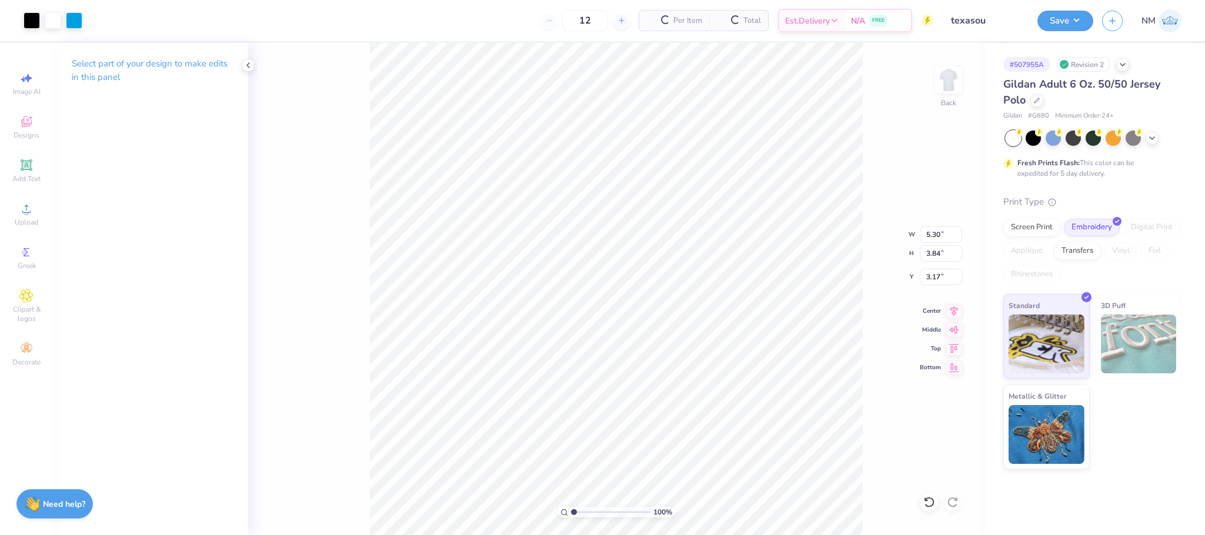
type input "5.30"
type input "3.84"
type input "3.00"
type input "3.99"
type input "2.89"
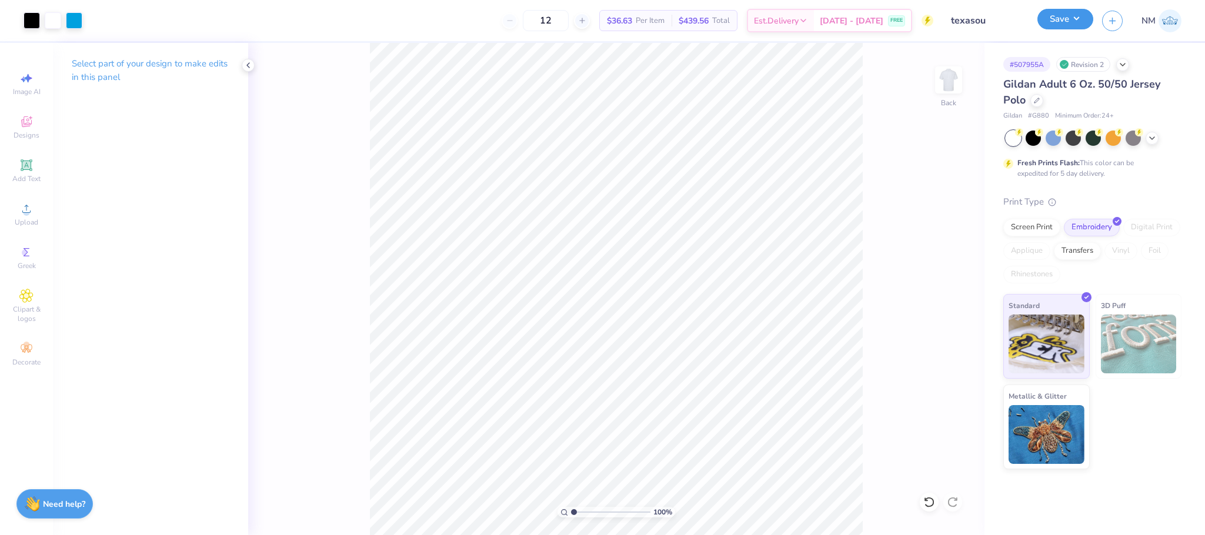
click at [1075, 13] on button "Save" at bounding box center [1066, 19] width 56 height 21
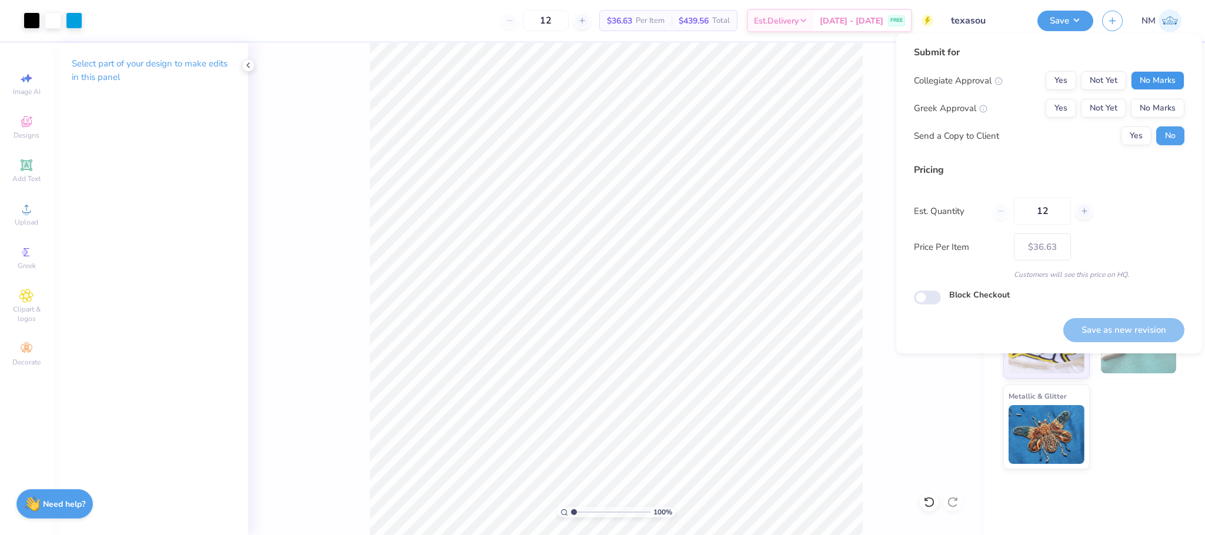
click at [1159, 74] on button "No Marks" at bounding box center [1158, 80] width 54 height 19
click at [1090, 102] on button "Not Yet" at bounding box center [1103, 108] width 45 height 19
click at [1129, 127] on button "Yes" at bounding box center [1136, 135] width 31 height 19
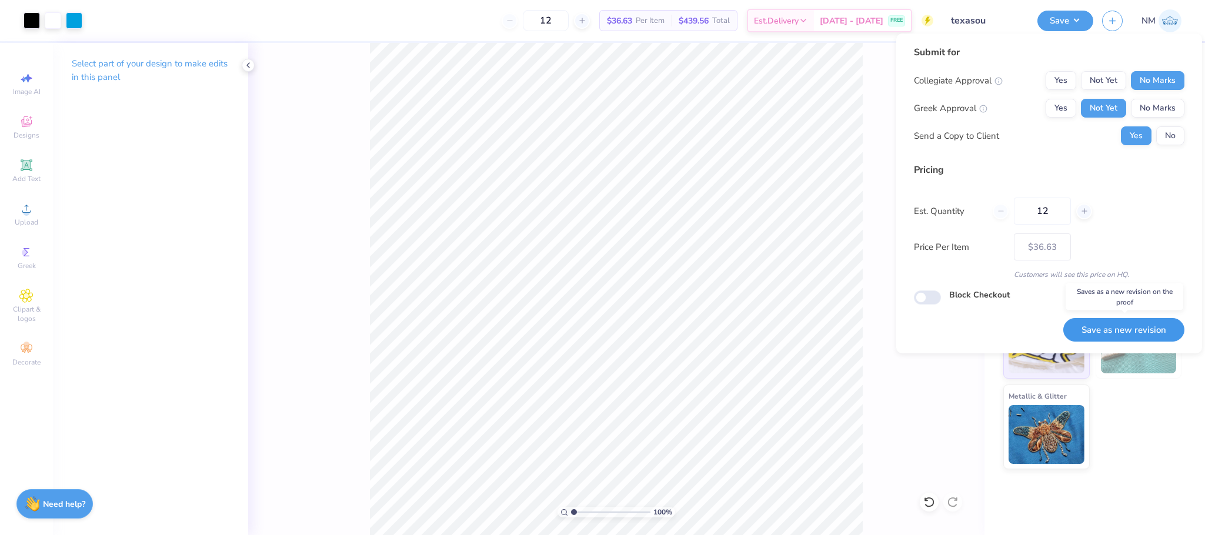
click at [1103, 320] on button "Save as new revision" at bounding box center [1123, 330] width 121 height 24
type input "$36.63"
